Goal: Find specific page/section: Find specific page/section

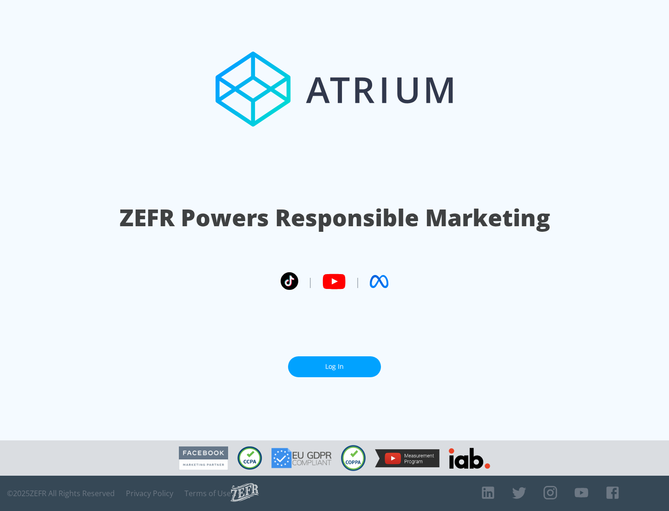
click at [335, 363] on link "Log In" at bounding box center [334, 366] width 93 height 21
